Goal: Task Accomplishment & Management: Use online tool/utility

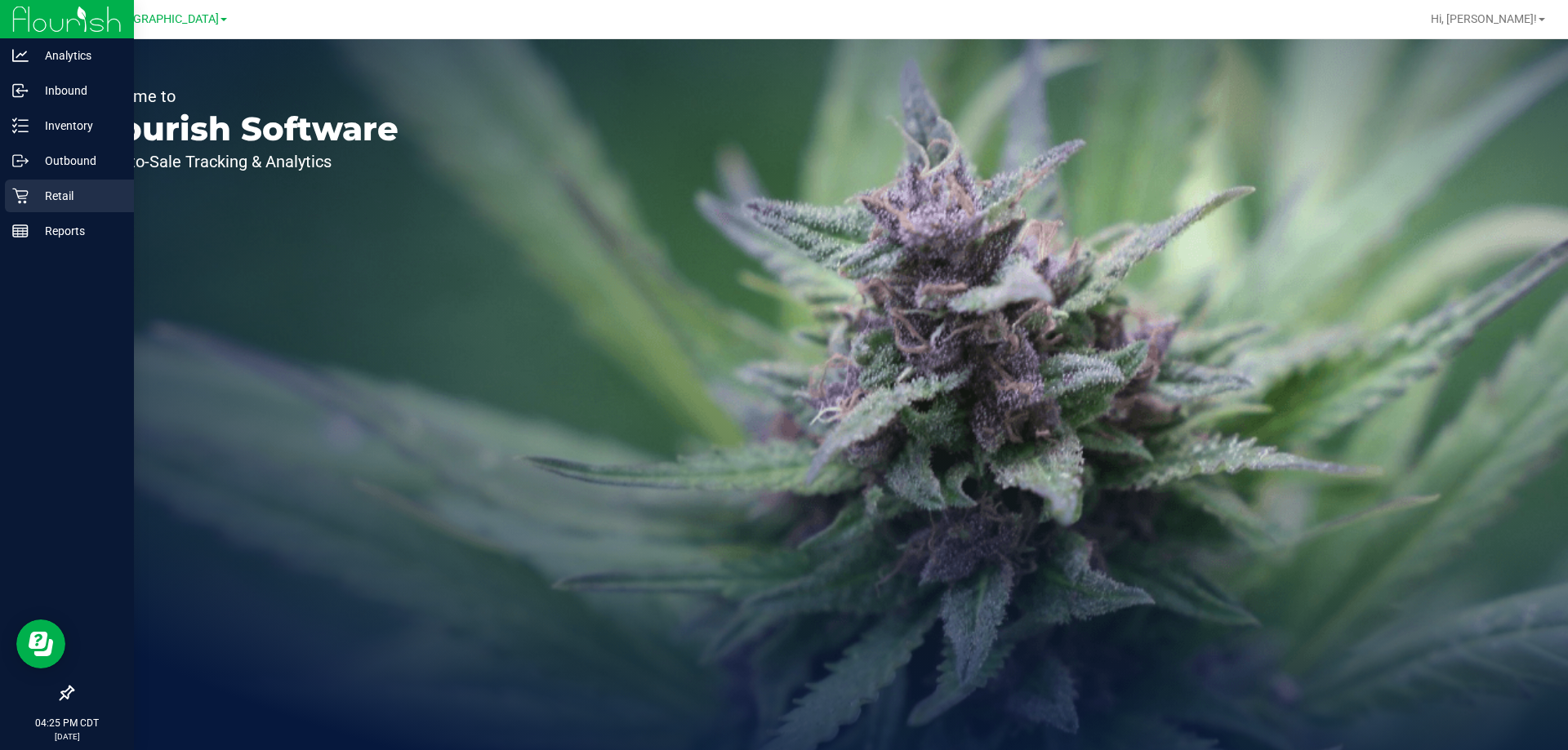
click at [22, 193] on icon at bounding box center [20, 196] width 16 height 16
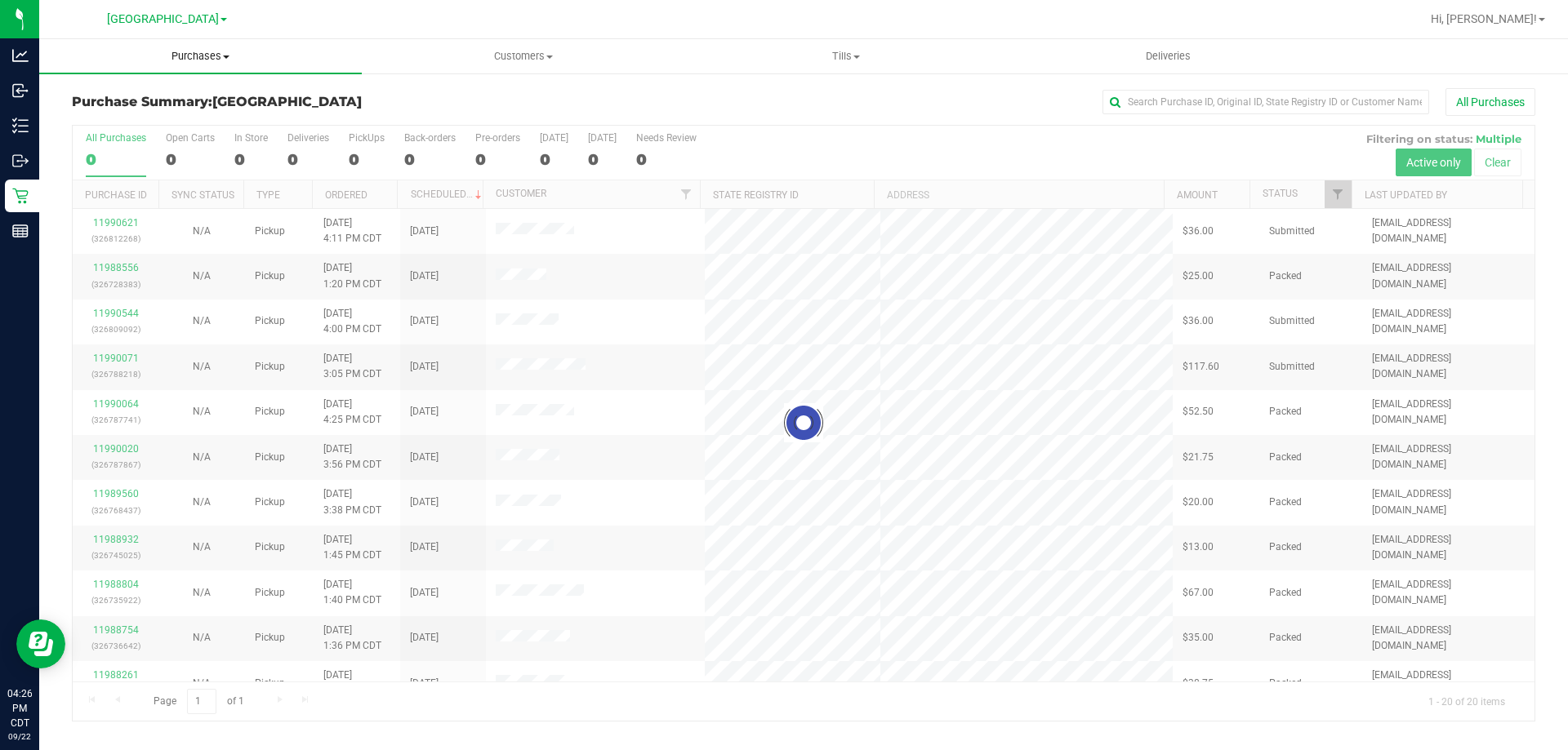
click at [232, 60] on span "Purchases" at bounding box center [200, 56] width 323 height 15
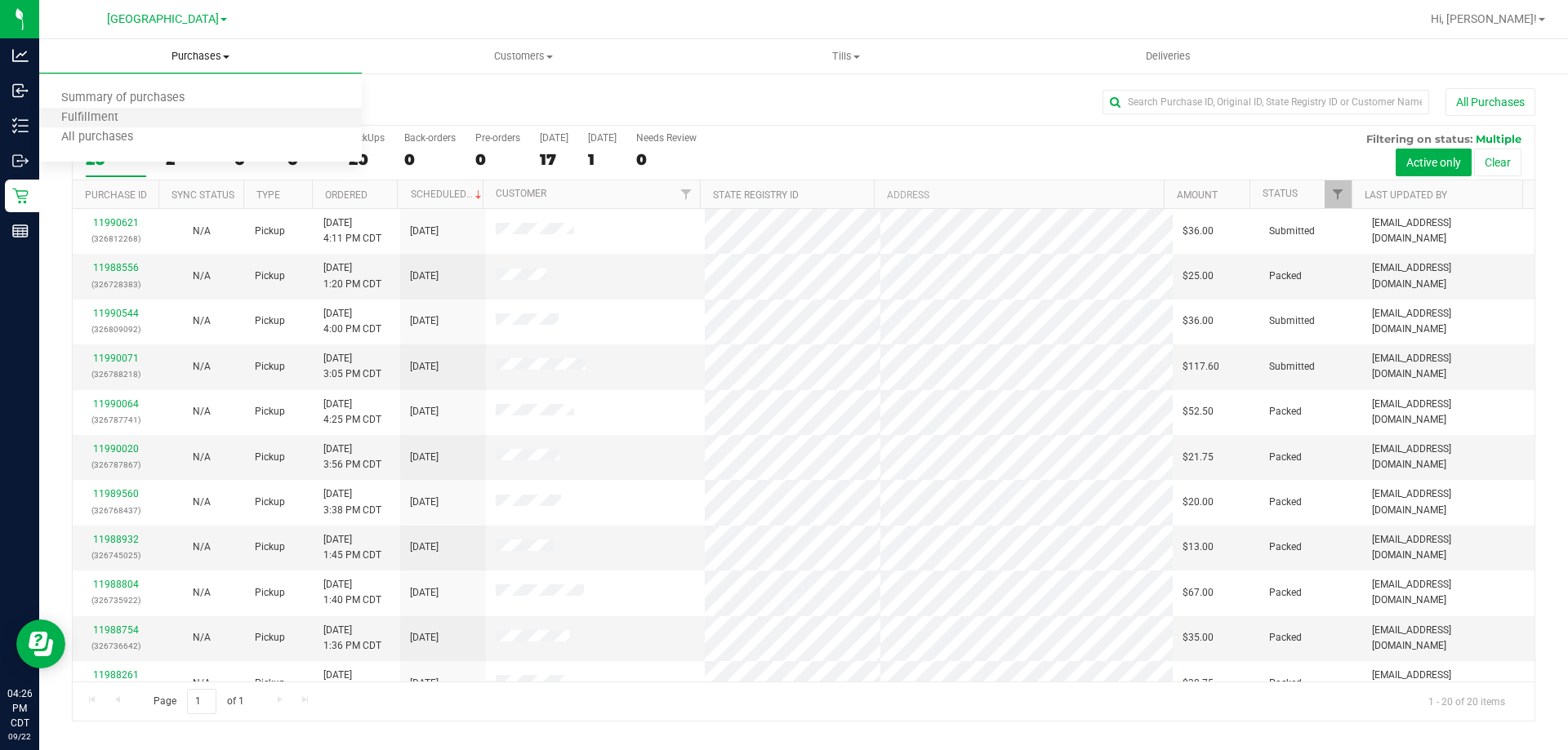
click at [171, 117] on li "Fulfillment" at bounding box center [200, 118] width 323 height 19
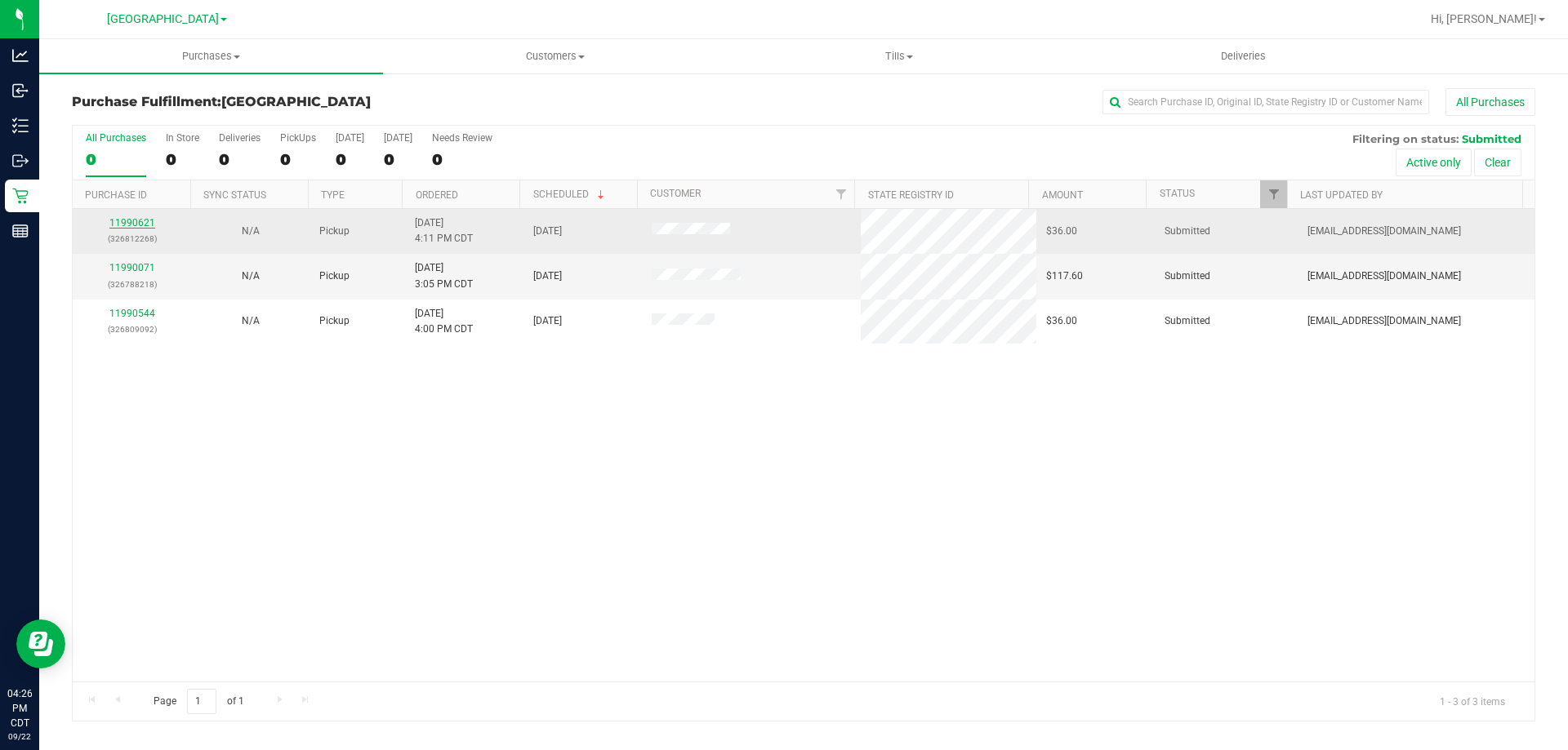
click at [141, 226] on link "11990621" at bounding box center [132, 223] width 46 height 12
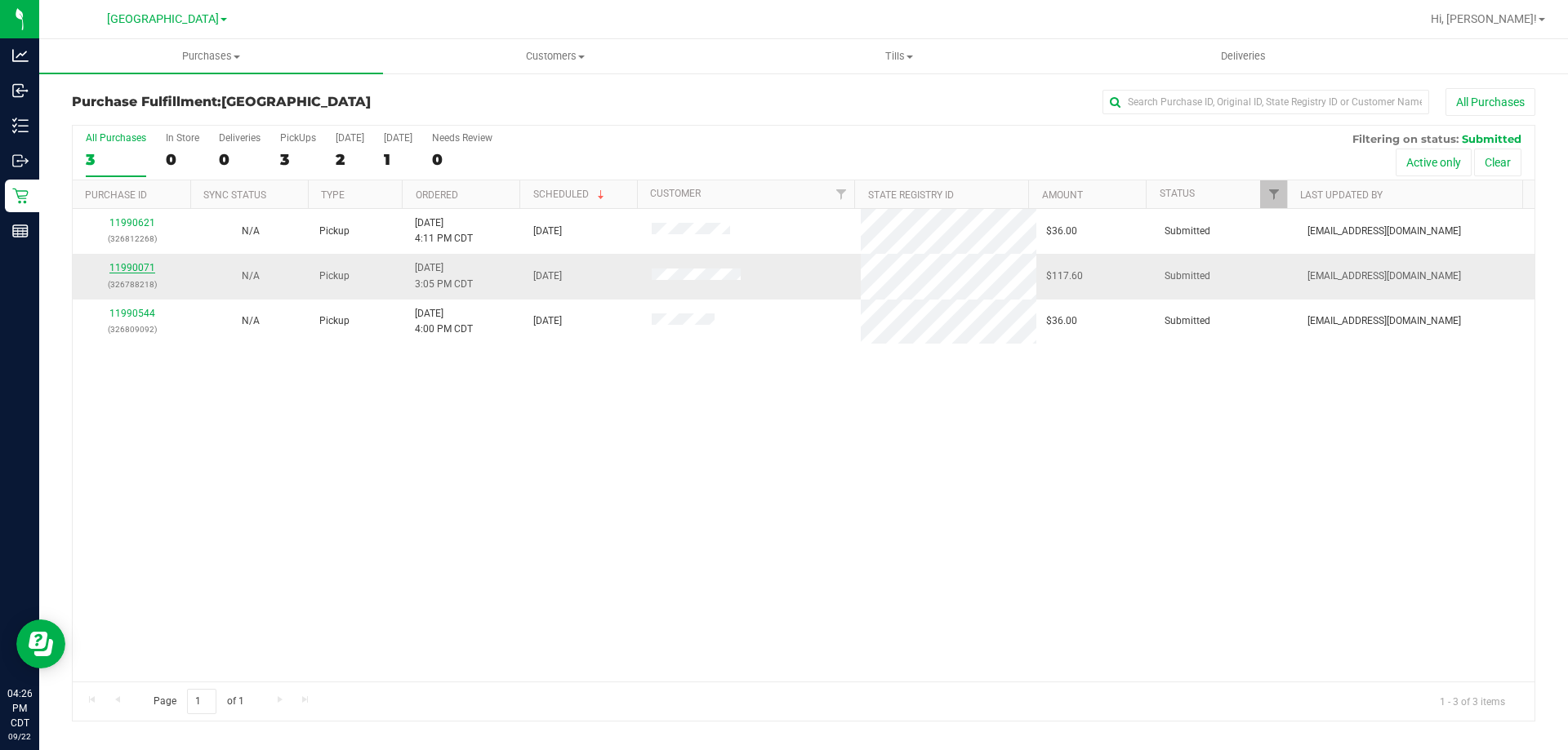
click at [125, 270] on link "11990071" at bounding box center [132, 268] width 46 height 12
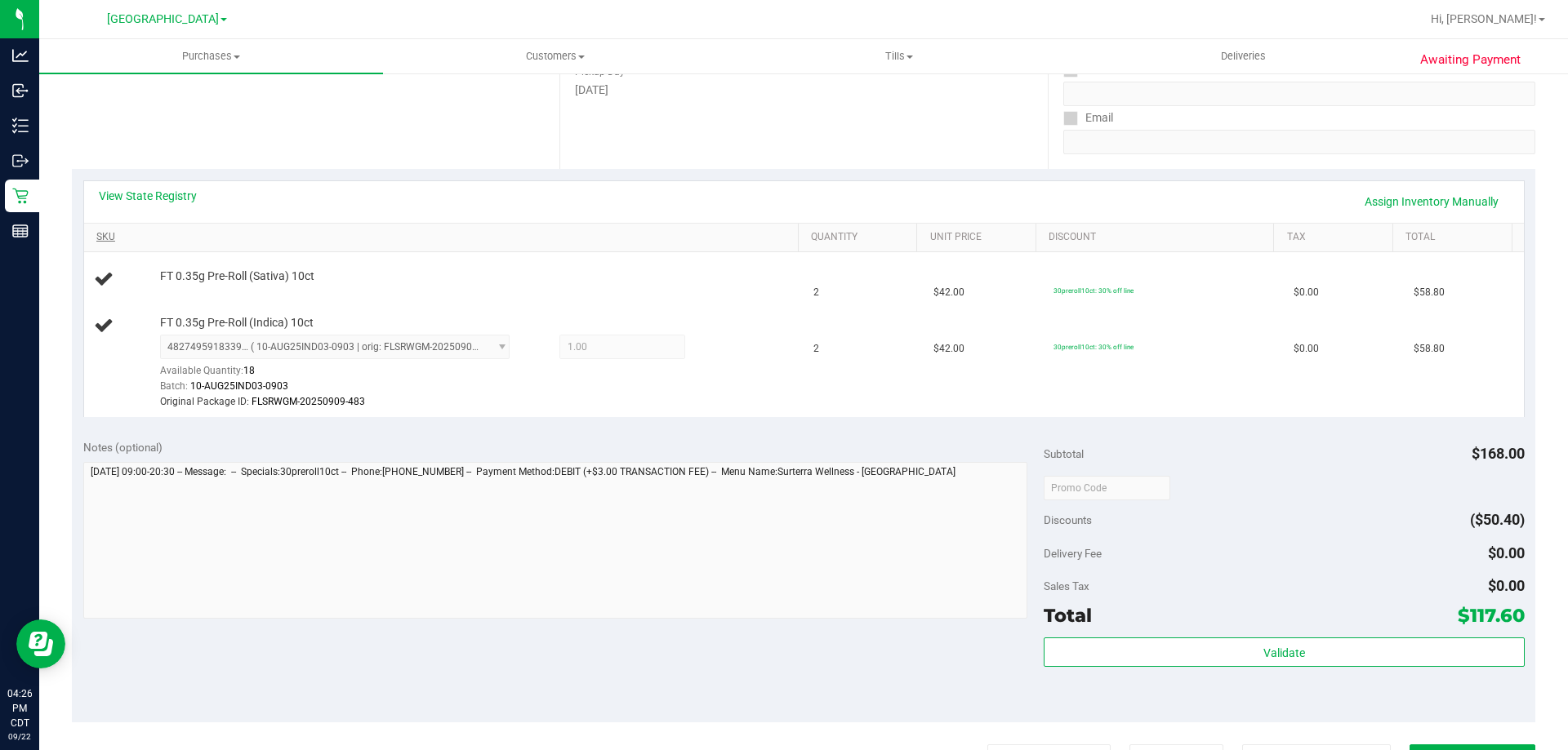
scroll to position [245, 0]
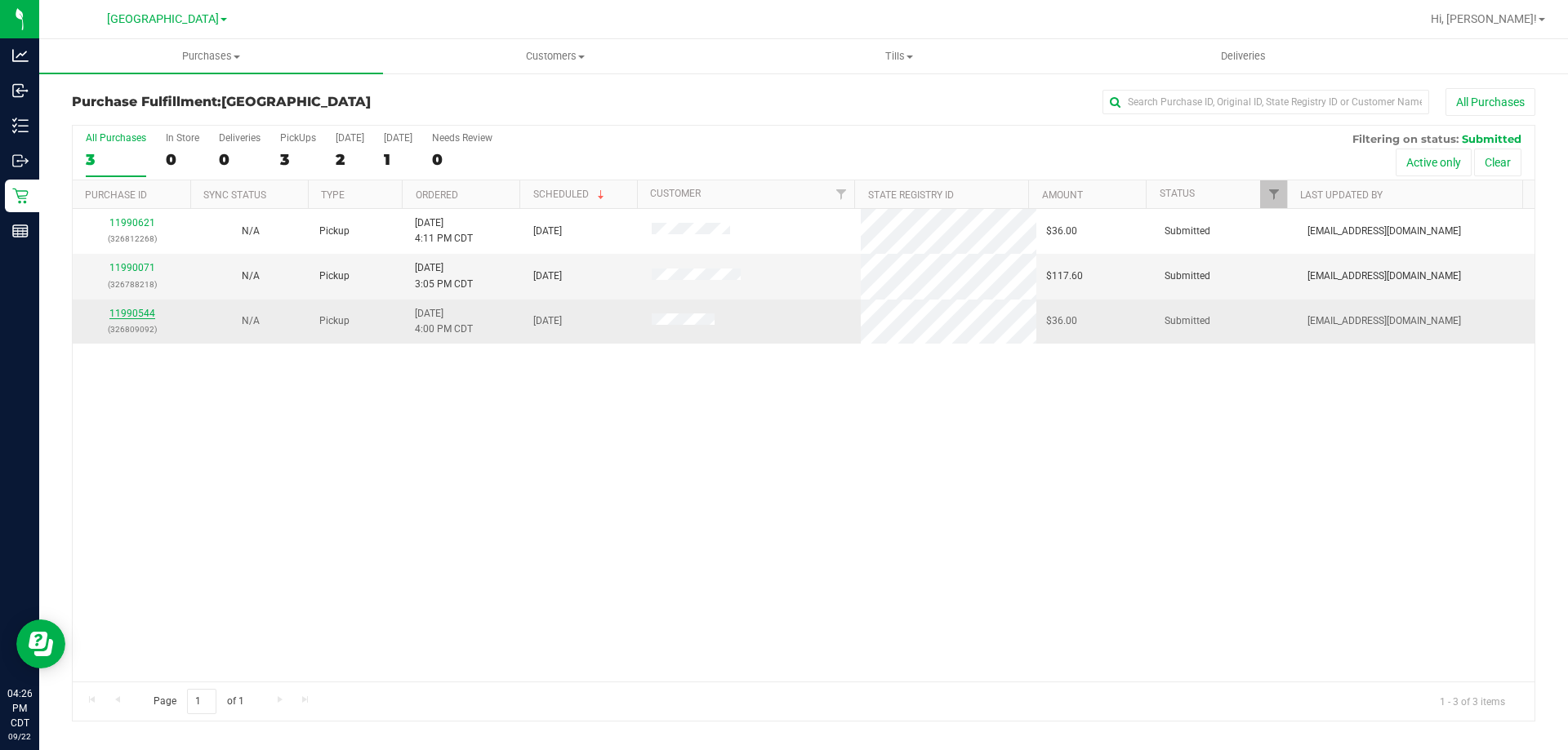
click at [129, 309] on link "11990544" at bounding box center [132, 314] width 46 height 12
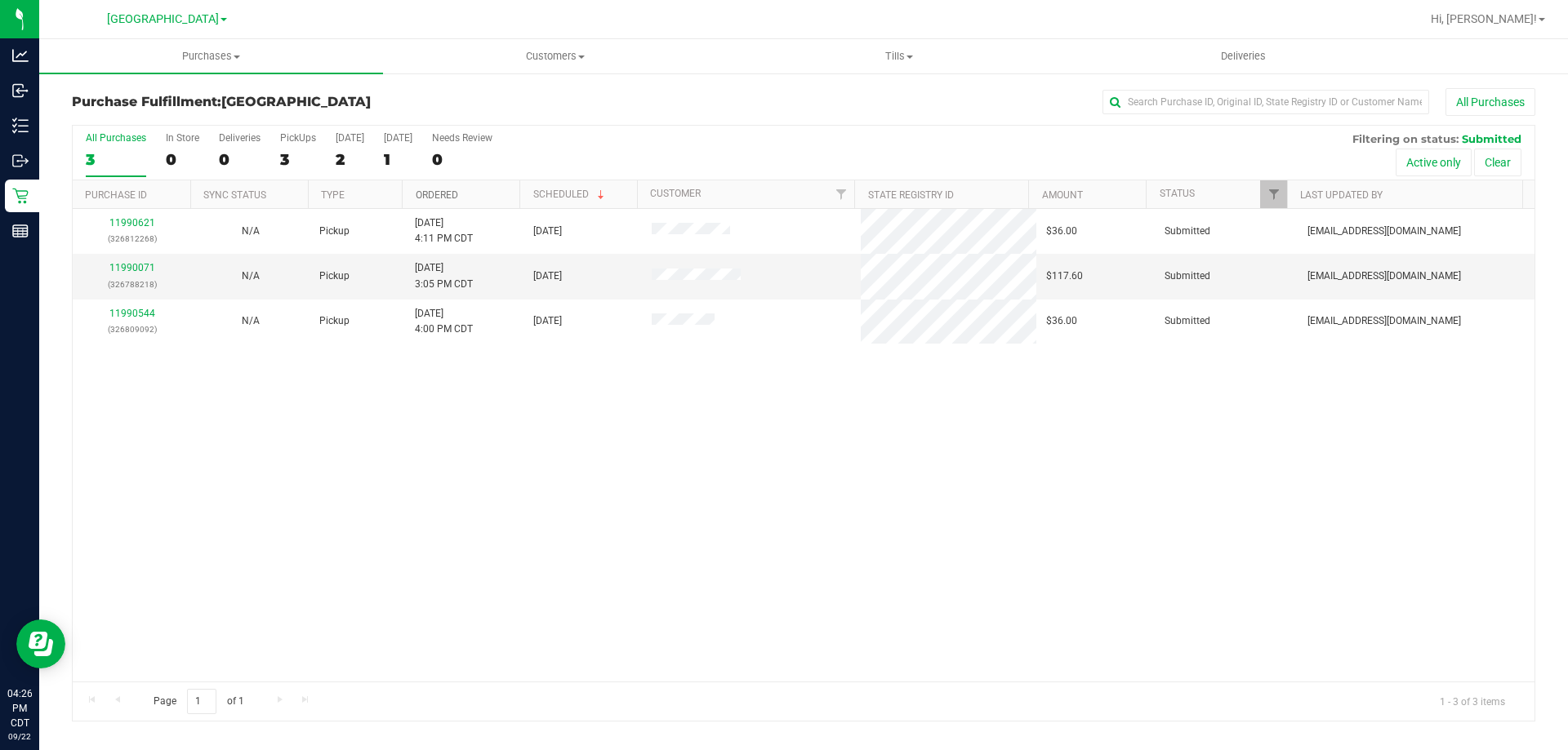
click at [449, 196] on link "Ordered" at bounding box center [437, 196] width 43 height 12
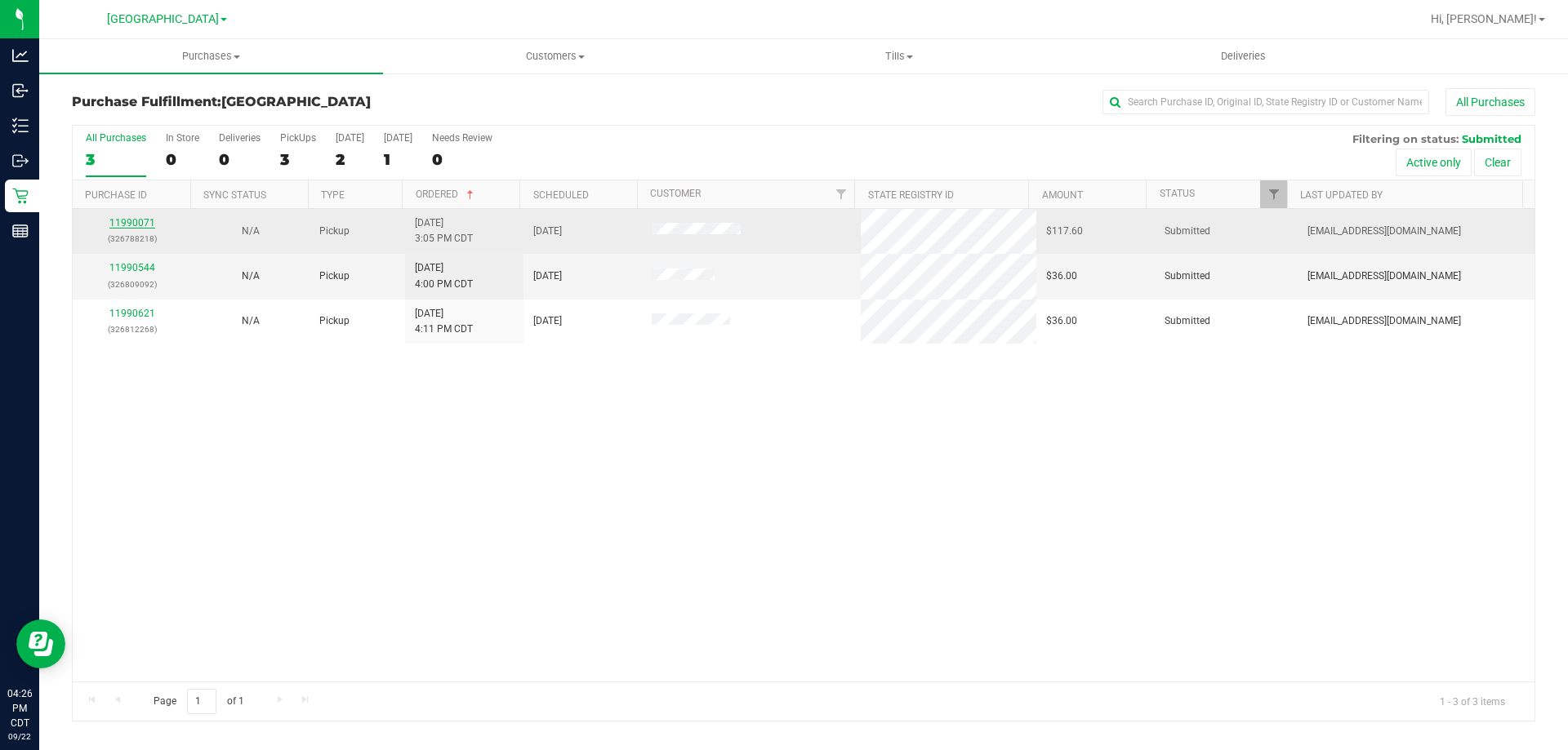
click at [134, 222] on link "11990071" at bounding box center [132, 223] width 46 height 12
click at [133, 218] on link "11990621" at bounding box center [132, 223] width 46 height 12
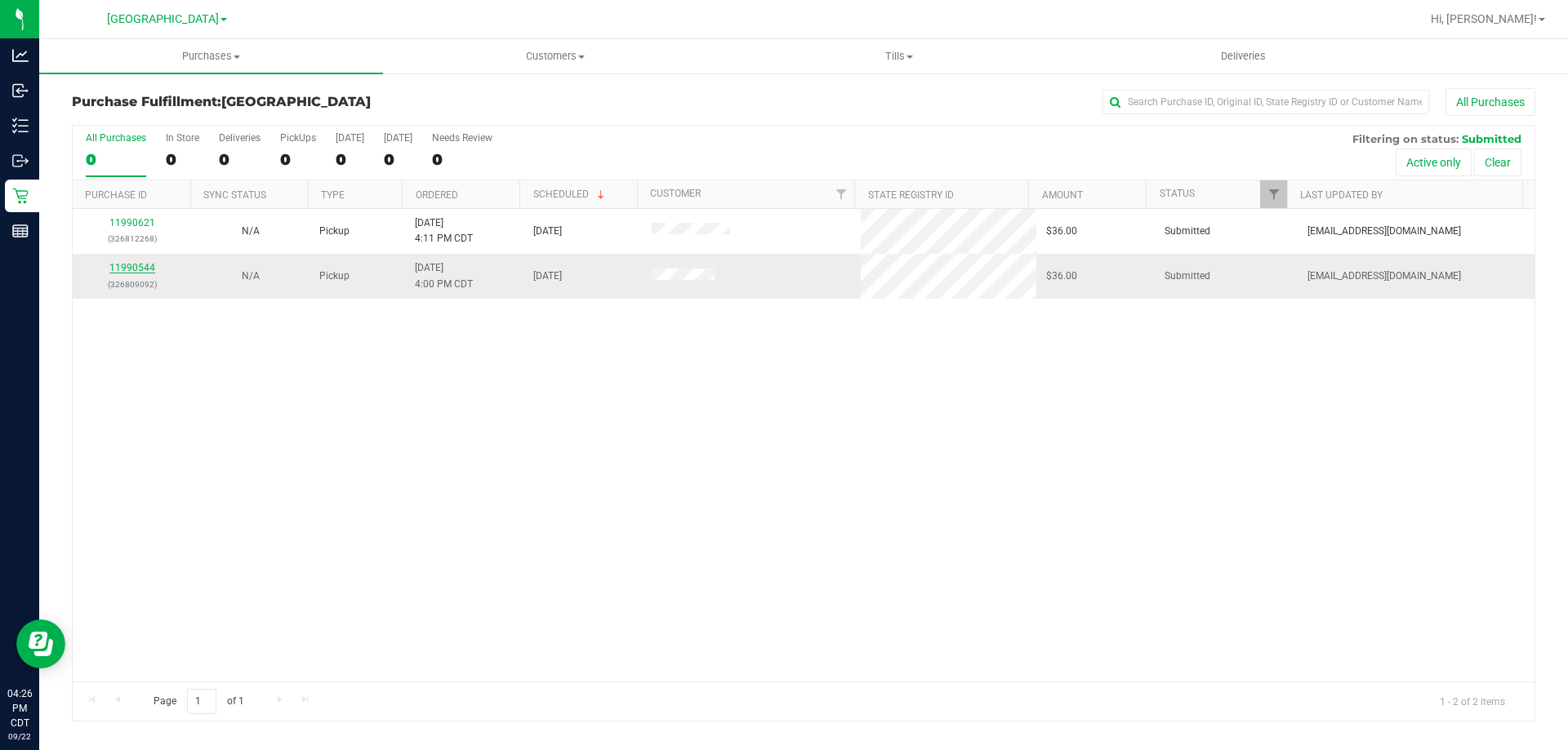
click at [124, 270] on link "11990544" at bounding box center [132, 268] width 46 height 12
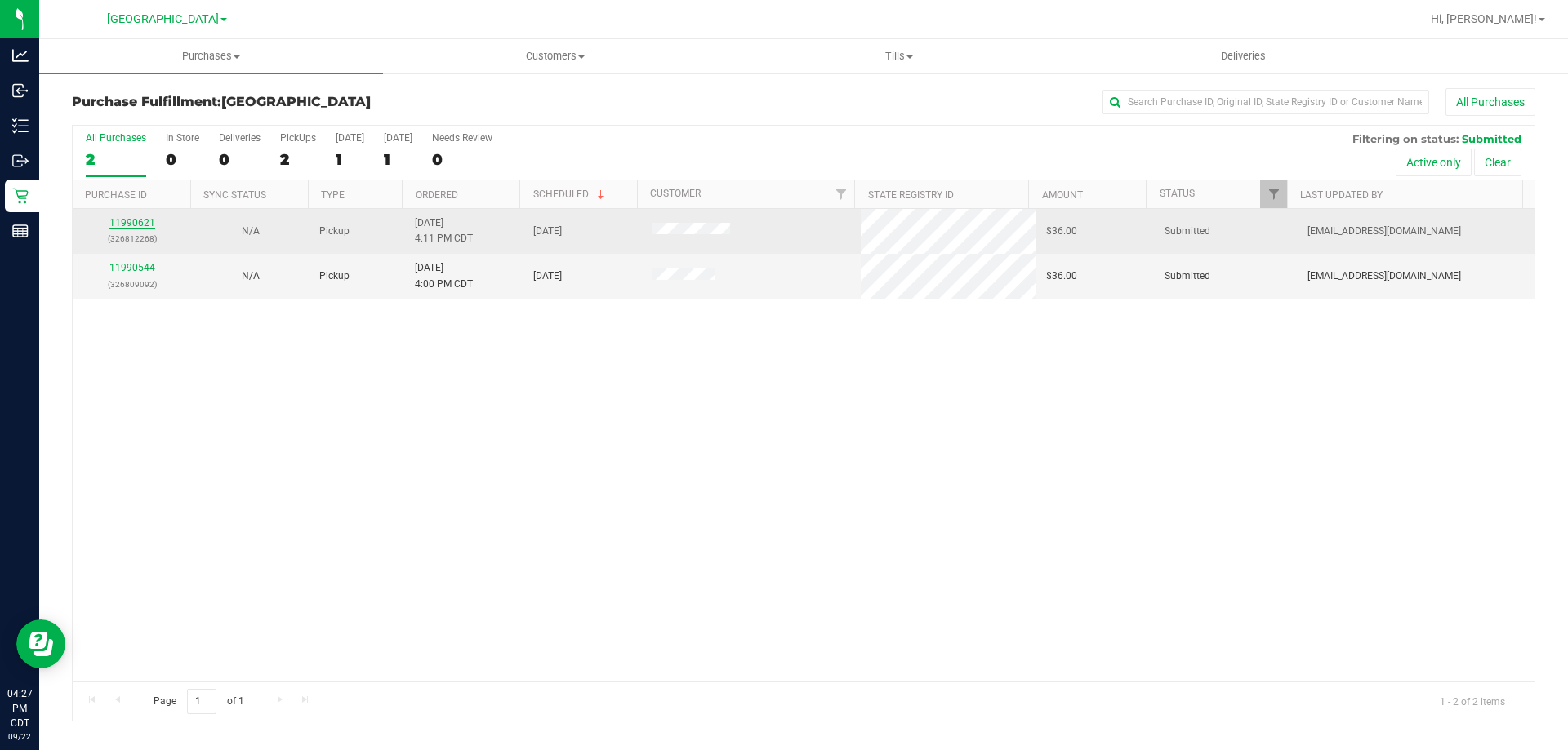
click at [122, 221] on link "11990621" at bounding box center [132, 223] width 46 height 12
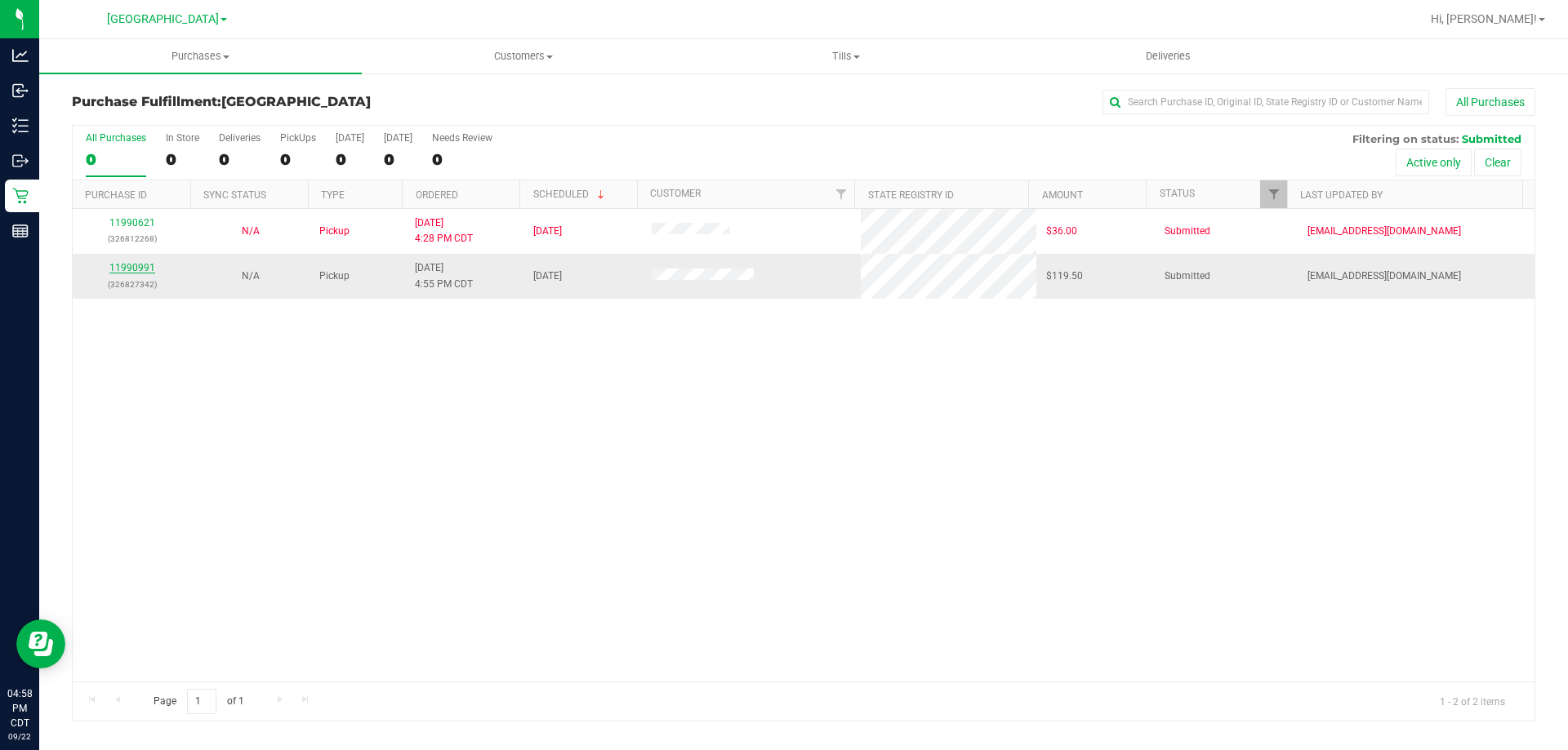
click at [135, 269] on link "11990991" at bounding box center [132, 268] width 46 height 12
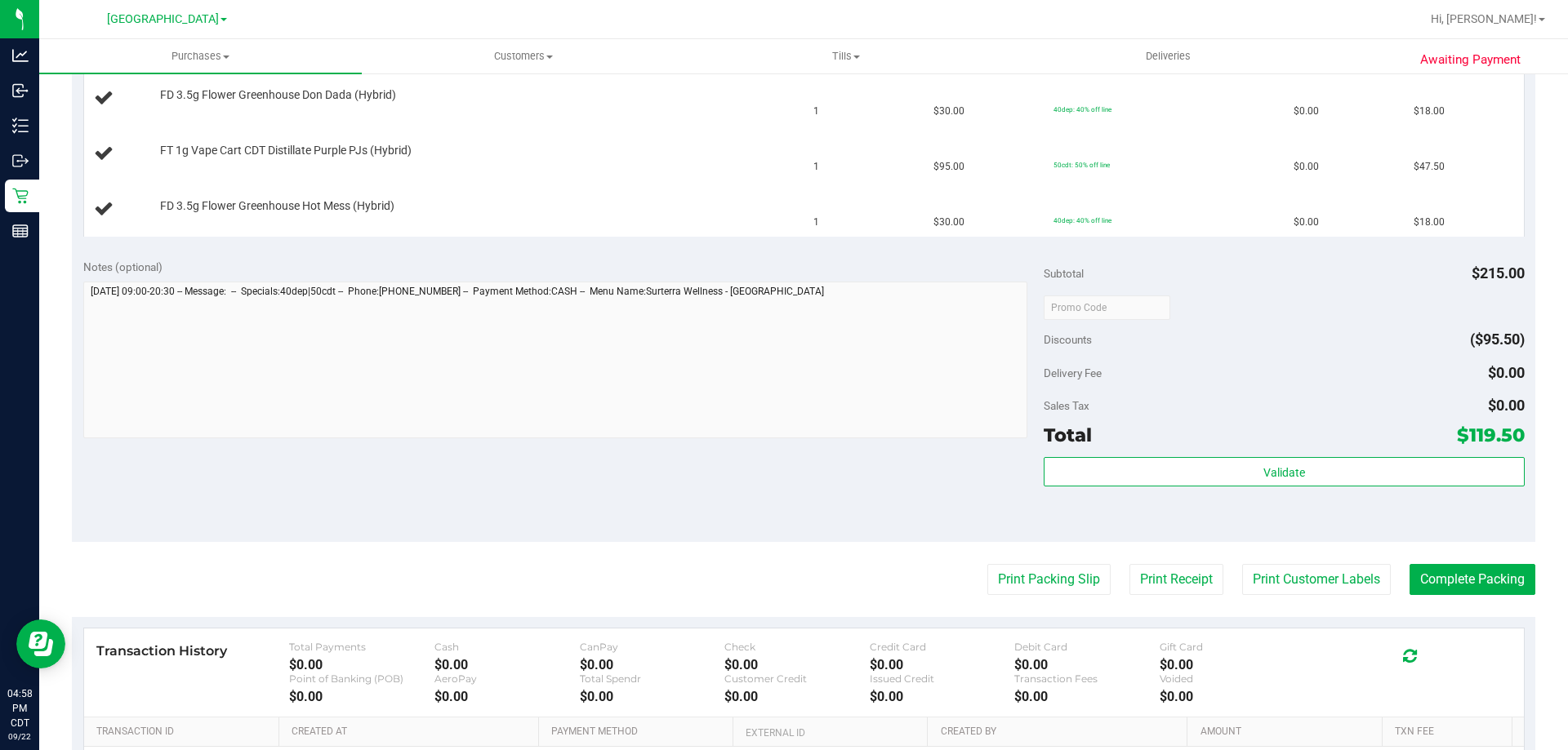
scroll to position [572, 0]
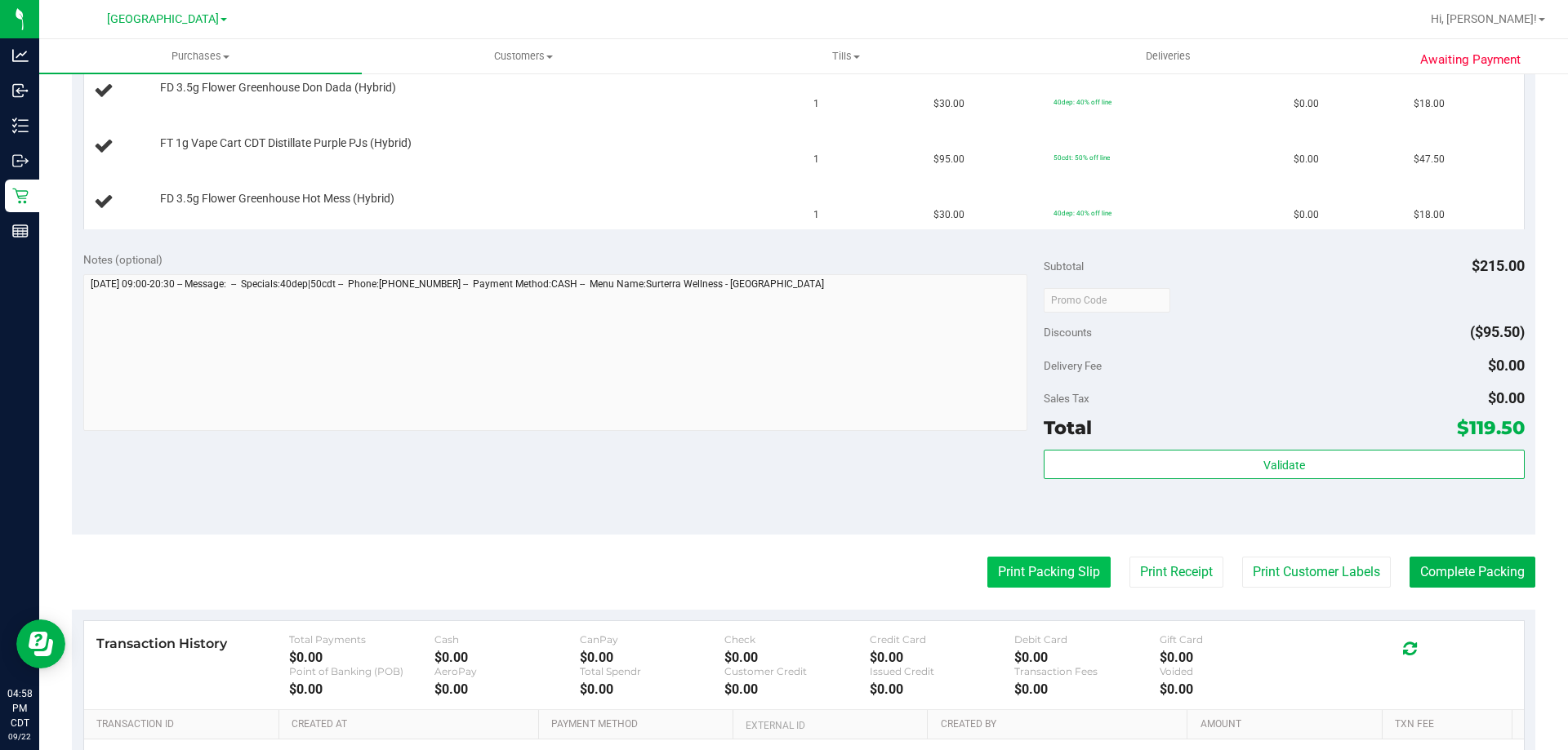
click at [1011, 575] on button "Print Packing Slip" at bounding box center [1049, 573] width 123 height 31
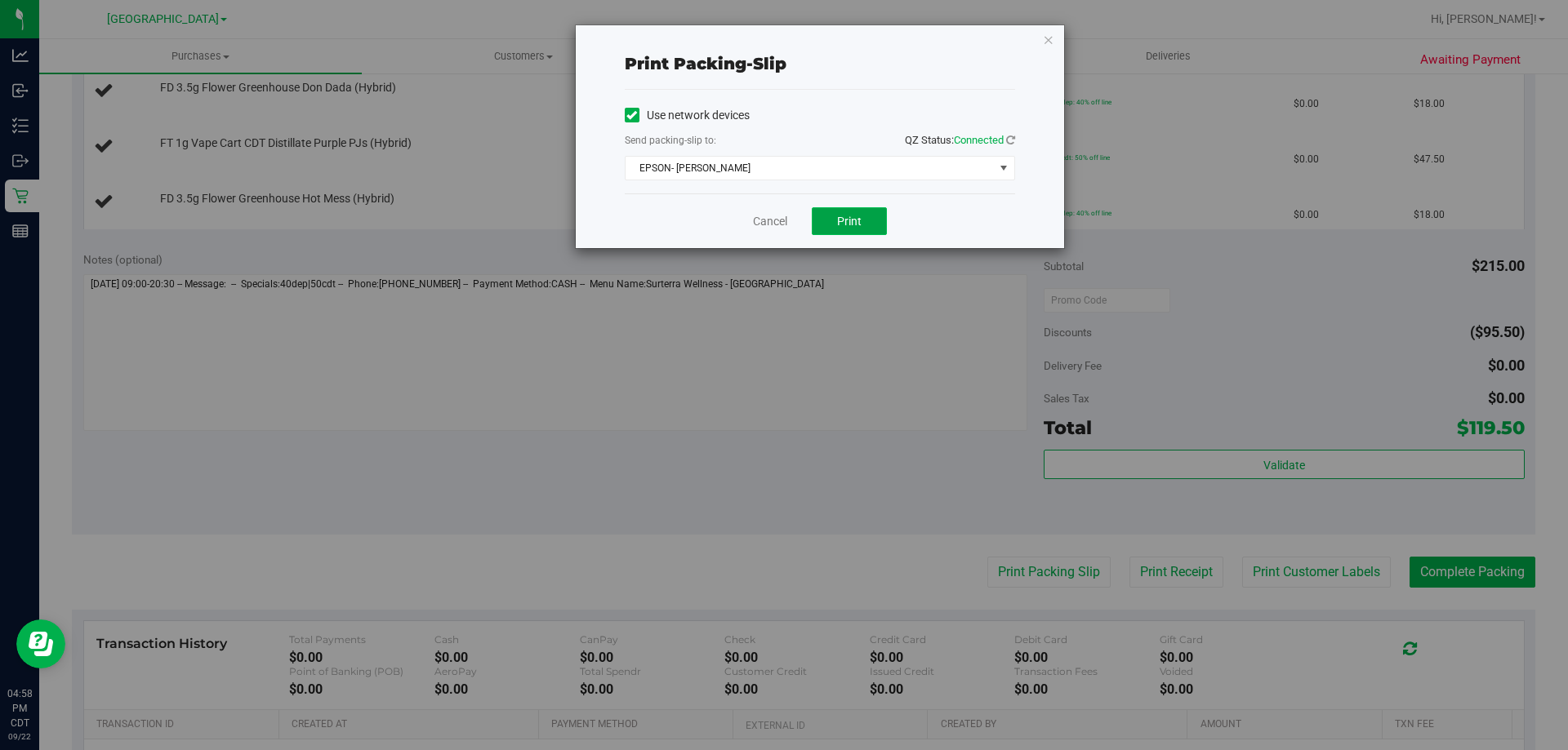
click at [875, 226] on button "Print" at bounding box center [850, 221] width 76 height 28
click at [1043, 44] on icon "button" at bounding box center [1049, 39] width 12 height 19
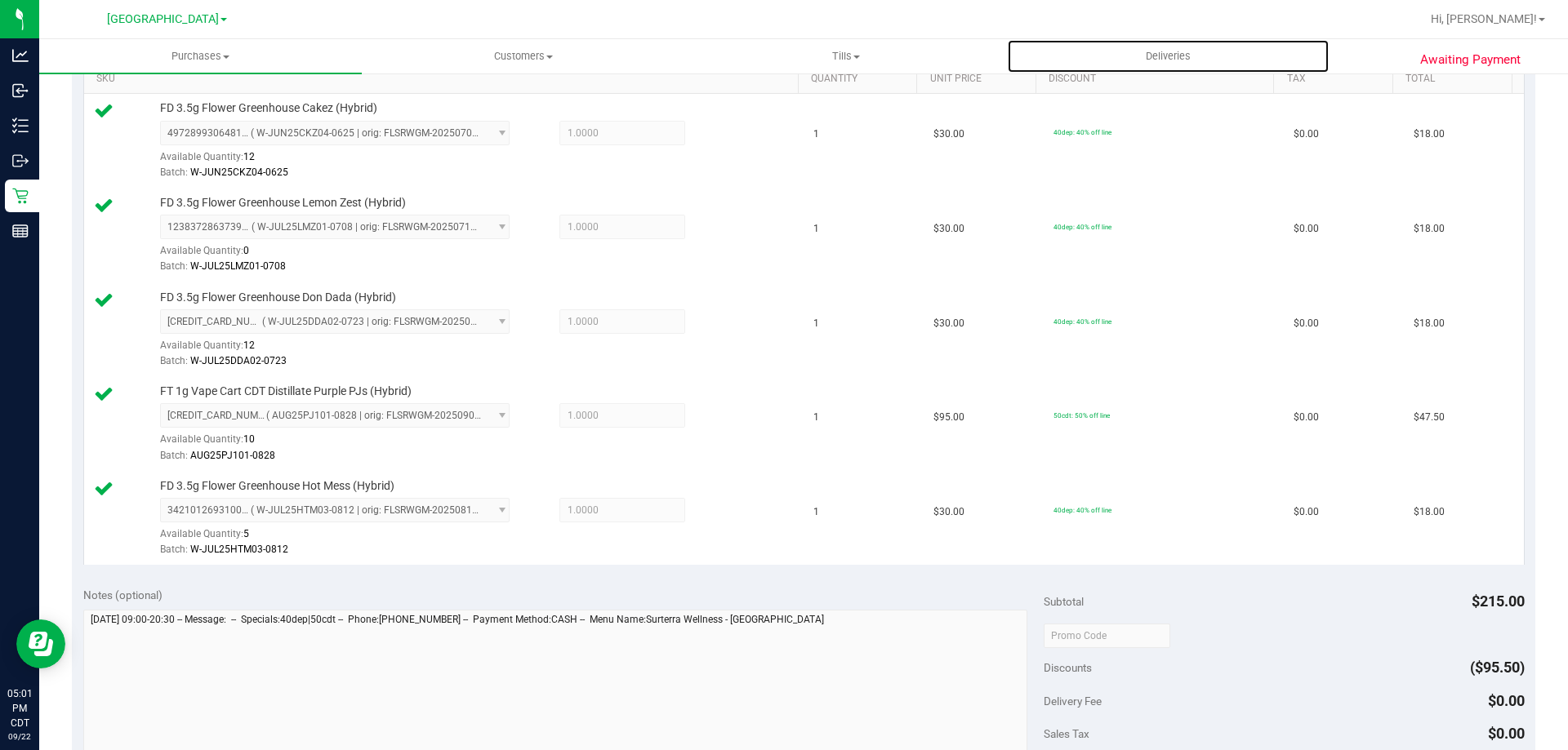
scroll to position [653, 0]
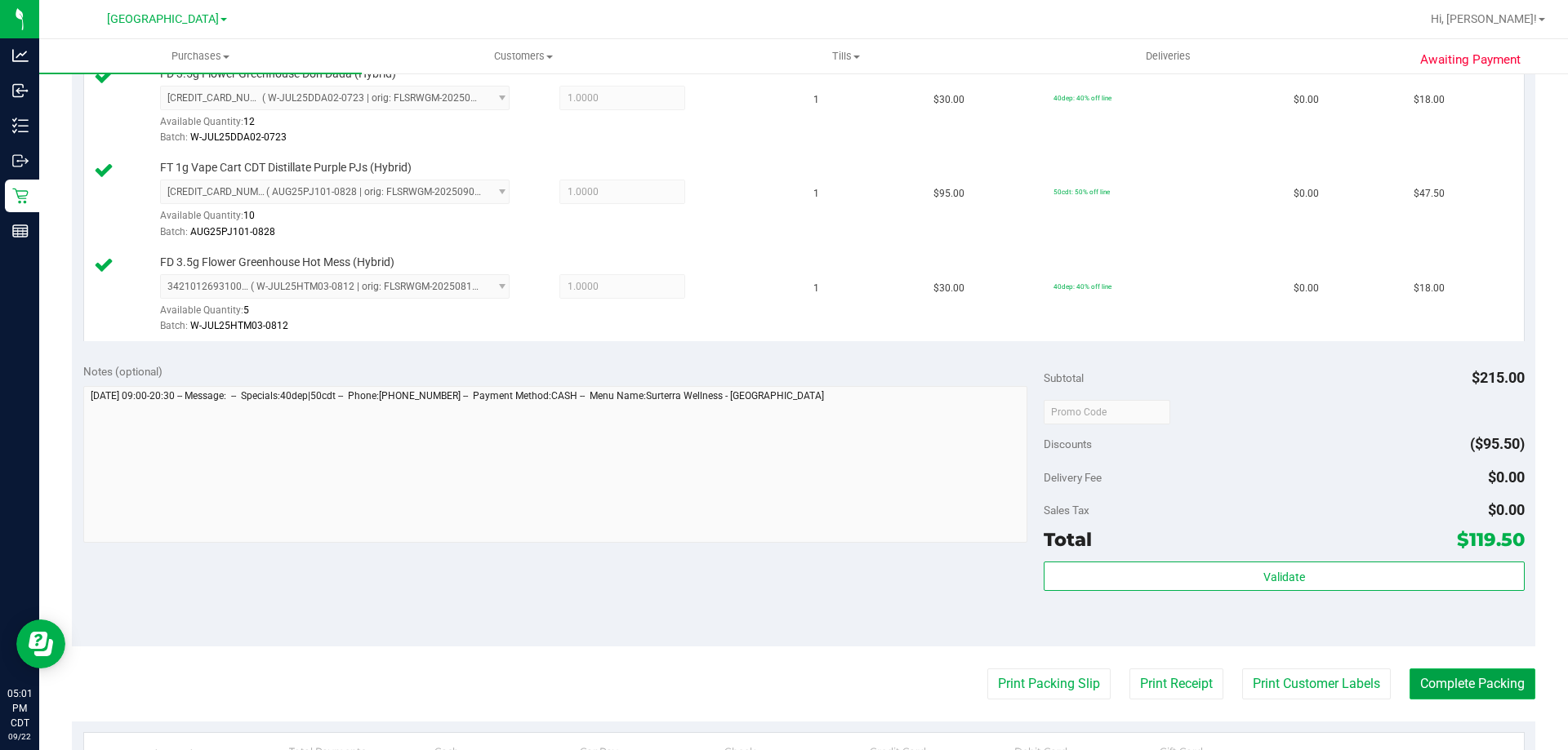
click at [1446, 677] on button "Complete Packing" at bounding box center [1472, 684] width 126 height 31
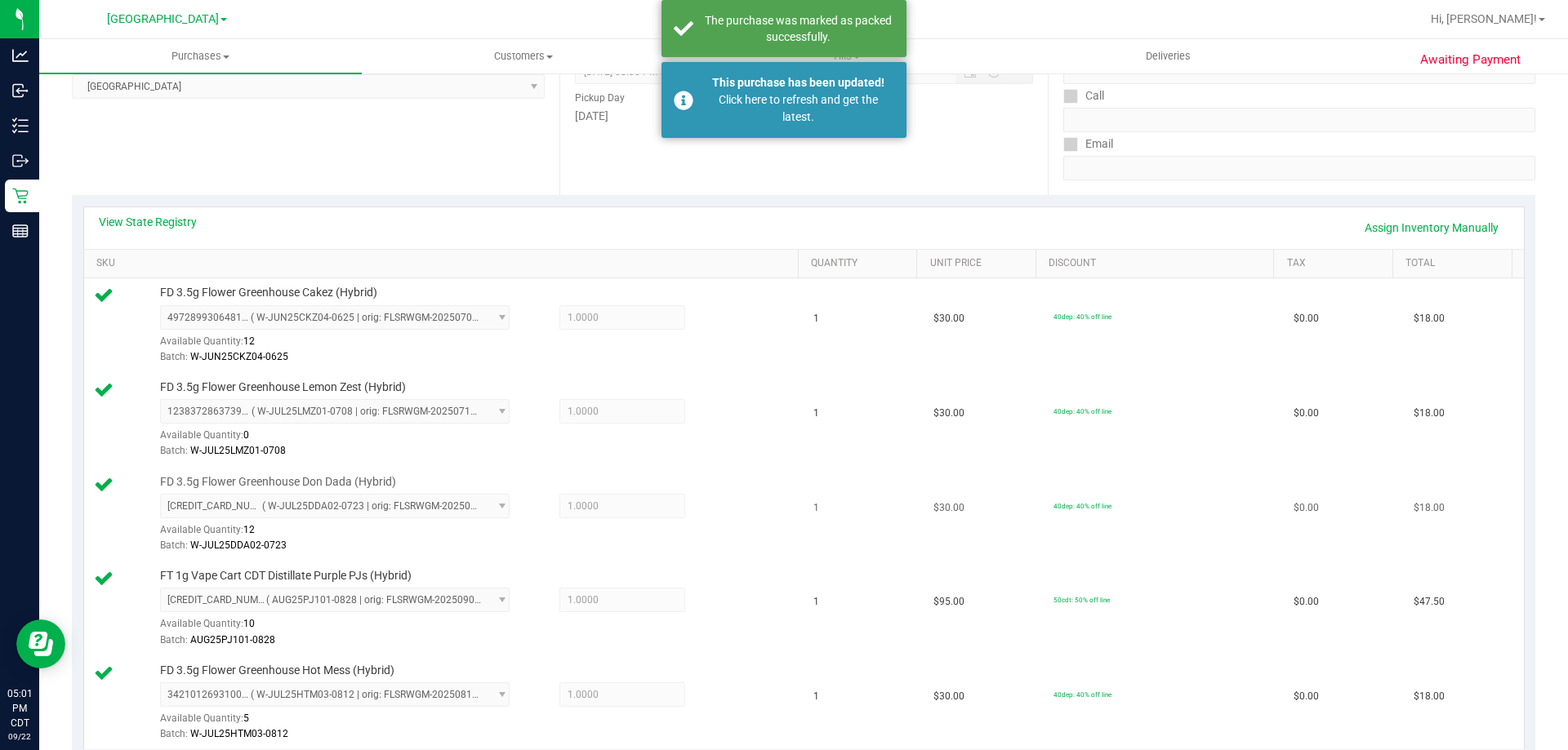
scroll to position [0, 0]
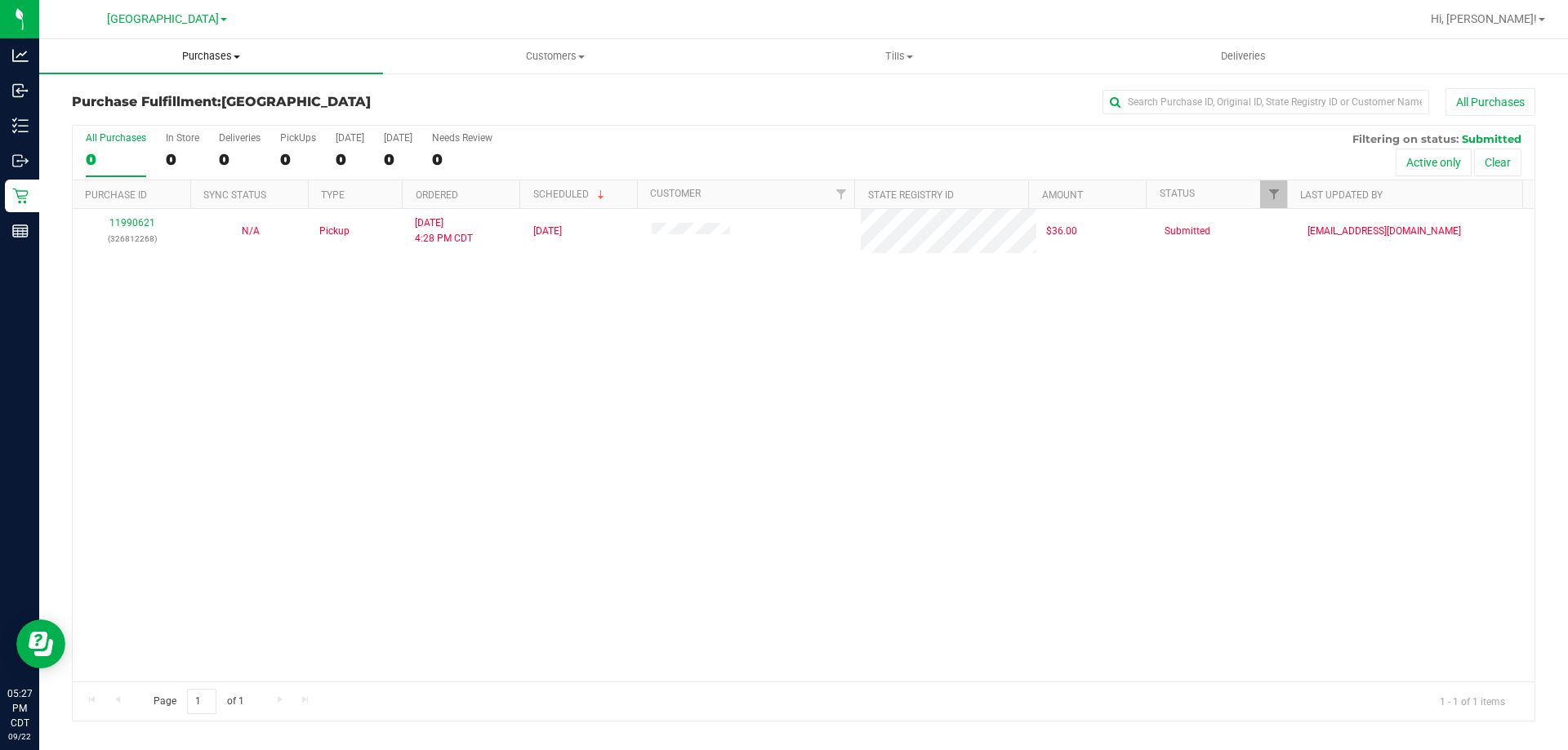
click at [226, 51] on span "Purchases" at bounding box center [210, 56] width 344 height 15
click at [208, 125] on li "Fulfillment" at bounding box center [210, 118] width 344 height 19
